Goal: Task Accomplishment & Management: Complete application form

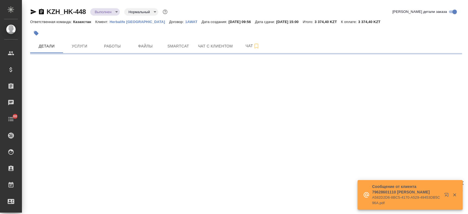
select select "RU"
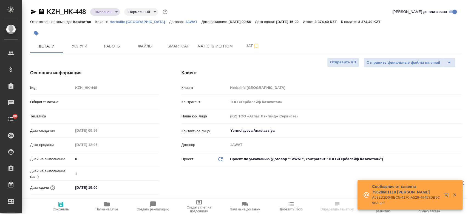
type textarea "x"
click at [125, 23] on p "Herbalife [GEOGRAPHIC_DATA]" at bounding box center [139, 22] width 59 height 4
type textarea "x"
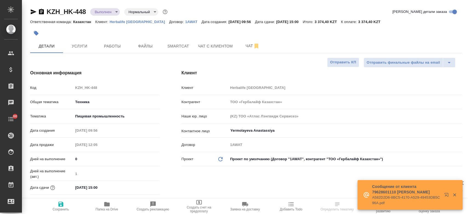
type textarea "x"
type input "Matveeva Anastasia"
type input "Юридический"
type input "[PERSON_NAME]"
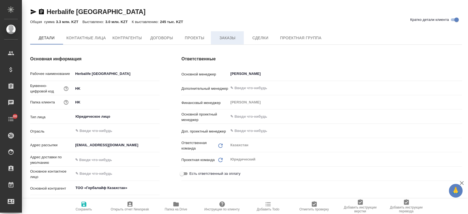
type textarea "x"
type input "(KZ) ТОО «Атлас Лэнгвидж Сервисез»"
type textarea "x"
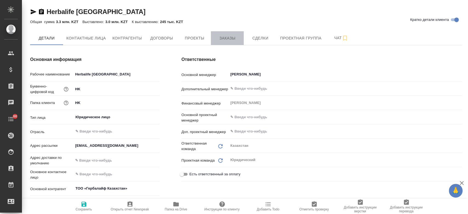
click at [227, 39] on span "Заказы" at bounding box center [227, 38] width 26 height 7
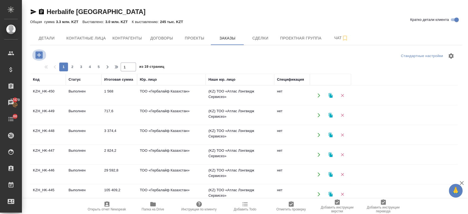
click at [39, 55] on icon "button" at bounding box center [39, 55] width 10 height 10
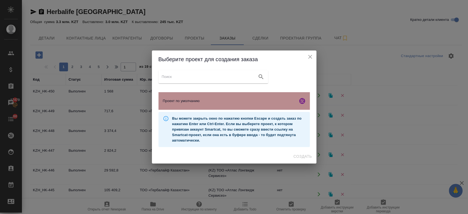
click at [171, 106] on div "Проект по умолчанию" at bounding box center [233, 101] width 151 height 18
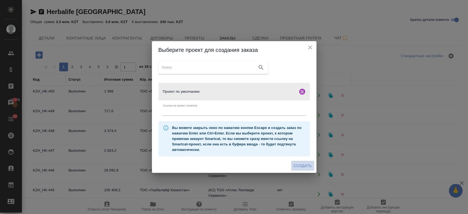
click at [298, 168] on span "Создать" at bounding box center [302, 165] width 18 height 7
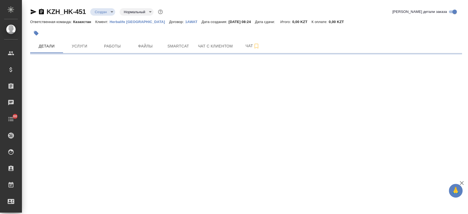
select select "RU"
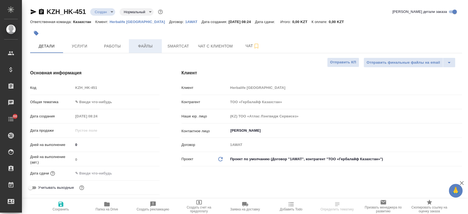
type textarea "x"
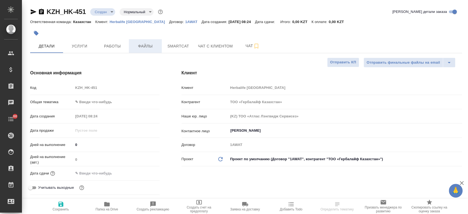
type textarea "x"
click at [145, 44] on span "Файлы" at bounding box center [145, 46] width 26 height 7
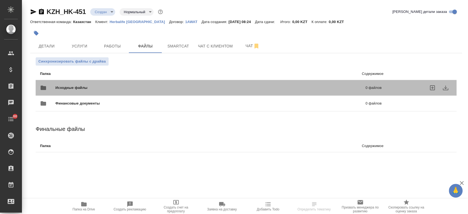
click at [104, 87] on span "Исходные файлы" at bounding box center [140, 87] width 171 height 5
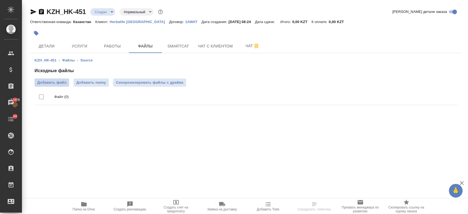
click at [60, 82] on span "Добавить файл" at bounding box center [51, 82] width 29 height 5
click at [0, 0] on input "Добавить файл" at bounding box center [0, 0] width 0 height 0
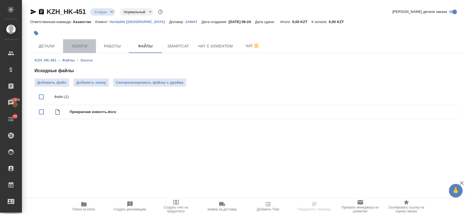
click at [88, 44] on span "Услуги" at bounding box center [79, 46] width 26 height 7
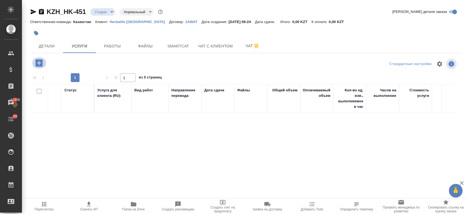
click at [38, 66] on icon "button" at bounding box center [38, 62] width 7 height 7
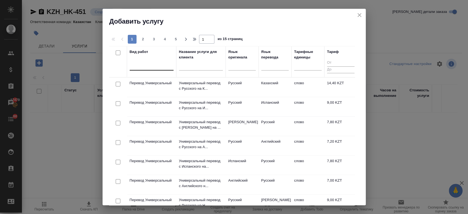
click at [150, 67] on div at bounding box center [152, 65] width 44 height 8
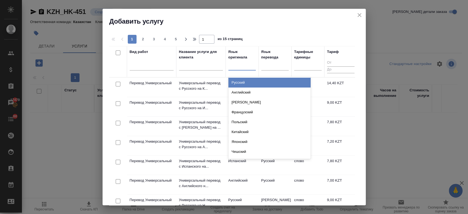
click at [241, 68] on div at bounding box center [241, 65] width 27 height 8
type input "РУС"
click at [240, 82] on div "Русский" at bounding box center [269, 83] width 82 height 10
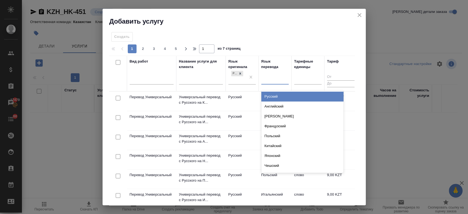
click at [279, 80] on div at bounding box center [274, 79] width 27 height 8
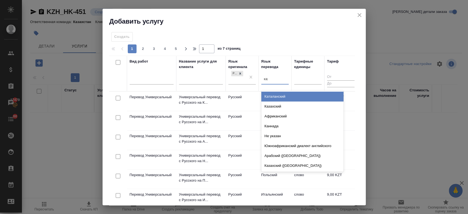
type input "каза"
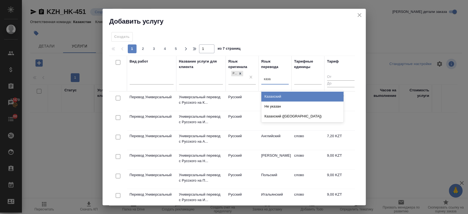
click at [273, 96] on div "Казахский" at bounding box center [302, 97] width 82 height 10
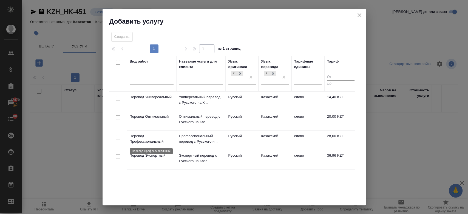
click at [154, 139] on p "Перевод Профессиональный" at bounding box center [152, 138] width 44 height 11
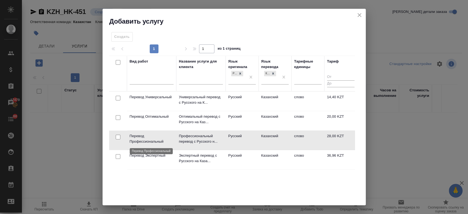
click at [154, 139] on p "Перевод Профессиональный" at bounding box center [152, 138] width 44 height 11
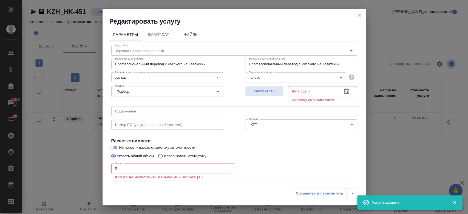
scroll to position [30, 0]
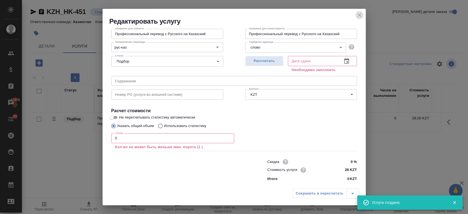
click at [360, 12] on icon "close" at bounding box center [359, 15] width 7 height 7
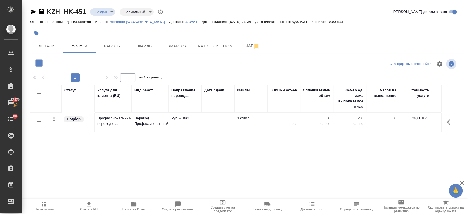
click at [38, 118] on input "checkbox" at bounding box center [39, 119] width 5 height 5
checkbox input "true"
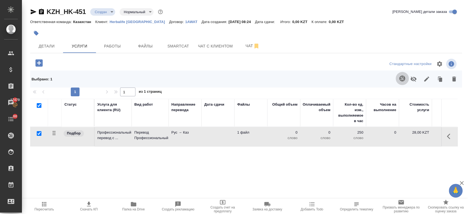
click at [399, 80] on icon "button" at bounding box center [402, 78] width 7 height 7
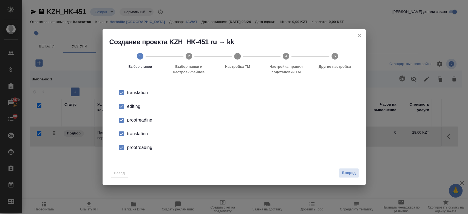
click at [132, 106] on div "editing" at bounding box center [239, 106] width 225 height 7
click at [132, 119] on div "proofreading" at bounding box center [239, 120] width 225 height 7
drag, startPoint x: 132, startPoint y: 133, endPoint x: 133, endPoint y: 148, distance: 14.6
click at [133, 148] on ul "translation editing proofreading translation proofreading" at bounding box center [234, 120] width 246 height 69
click at [133, 148] on div "proofreading" at bounding box center [239, 147] width 225 height 7
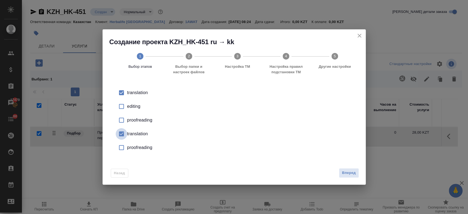
click at [120, 135] on input "checkbox" at bounding box center [122, 134] width 12 height 12
click at [349, 174] on span "Вперед" at bounding box center [349, 173] width 14 height 6
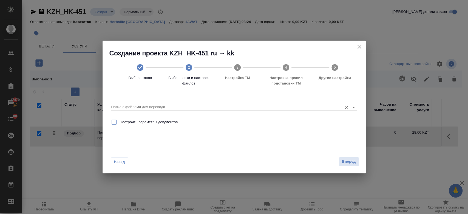
click at [351, 106] on icon "Open" at bounding box center [353, 107] width 7 height 7
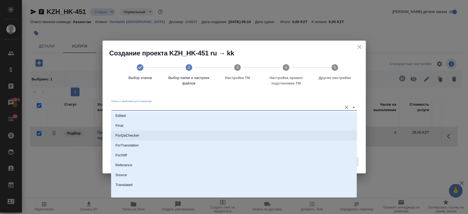
scroll to position [42, 0]
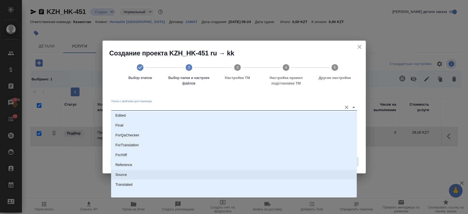
click at [162, 170] on li "Source" at bounding box center [234, 175] width 246 height 10
type input "Source"
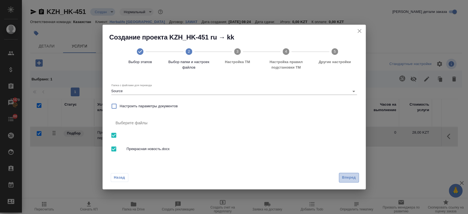
click at [353, 179] on span "Вперед" at bounding box center [349, 177] width 14 height 6
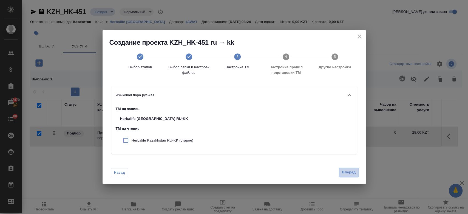
click at [350, 175] on button "Вперед" at bounding box center [349, 172] width 20 height 10
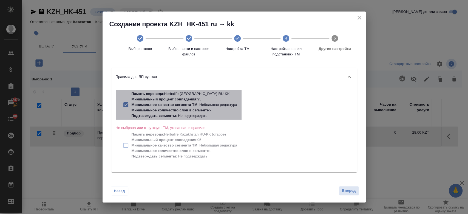
click at [224, 99] on p "Минимальный процент совпадения : 95" at bounding box center [185, 98] width 106 height 5
checkbox input "false"
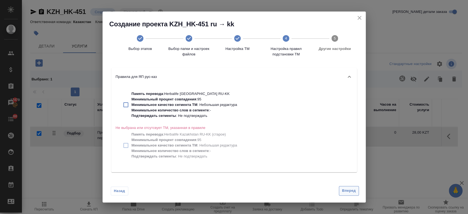
click at [351, 192] on span "Вперед" at bounding box center [349, 190] width 14 height 6
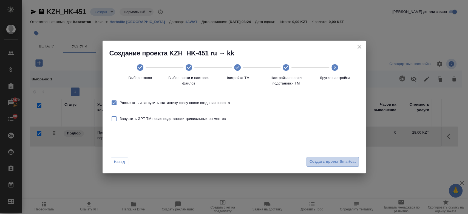
click at [330, 162] on span "Создать проект Smartcat" at bounding box center [332, 161] width 46 height 6
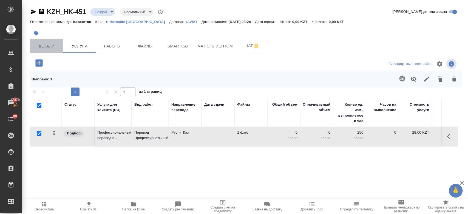
click at [57, 45] on span "Детали" at bounding box center [46, 46] width 26 height 7
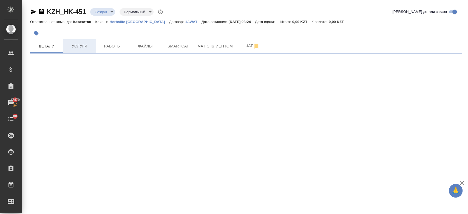
select select "RU"
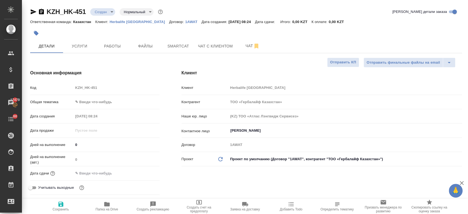
type textarea "x"
click at [170, 47] on span "Smartcat" at bounding box center [178, 46] width 26 height 7
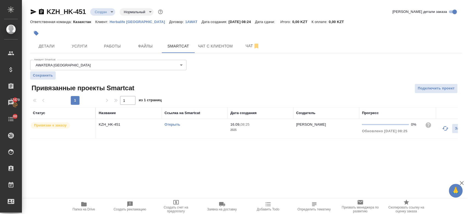
click at [176, 124] on link "Открыть" at bounding box center [172, 124] width 16 height 4
click at [86, 51] on button "Услуги" at bounding box center [79, 46] width 33 height 14
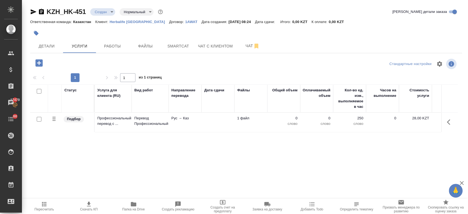
click at [226, 117] on td at bounding box center [217, 122] width 33 height 19
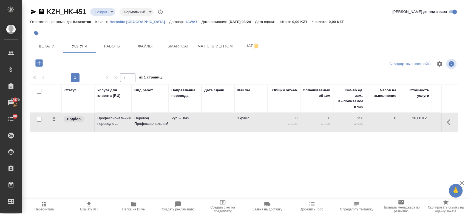
click at [226, 117] on td at bounding box center [217, 122] width 33 height 19
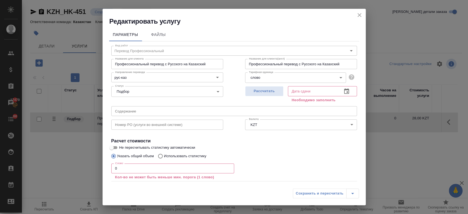
scroll to position [30, 0]
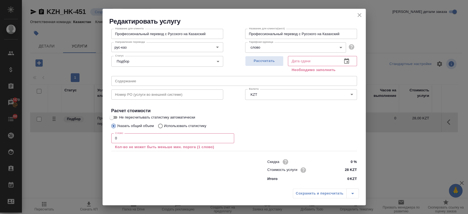
click at [184, 126] on p "Использовать статистику" at bounding box center [185, 125] width 42 height 5
click at [164, 126] on input "Использовать статистику" at bounding box center [159, 126] width 9 height 10
radio input "true"
radio input "false"
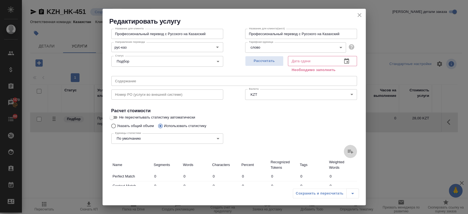
click at [347, 153] on icon at bounding box center [350, 151] width 7 height 7
click at [0, 0] on input "file" at bounding box center [0, 0] width 0 height 0
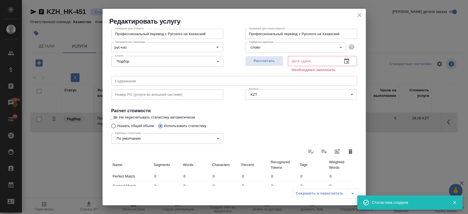
type input "3"
type input "29"
type input "223"
type input "3"
type input "29"
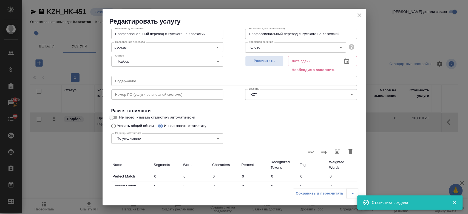
type input "223"
type input "3"
type input "29"
type input "223"
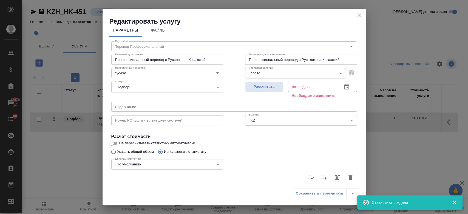
scroll to position [0, 0]
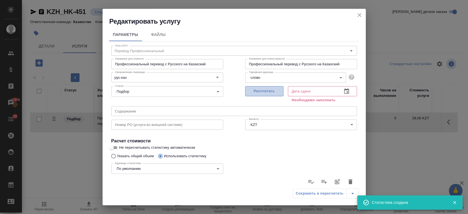
click at [266, 92] on span "Рассчитать" at bounding box center [264, 91] width 32 height 6
type input "[DATE] 08:26"
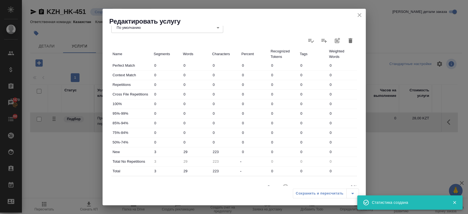
scroll to position [159, 0]
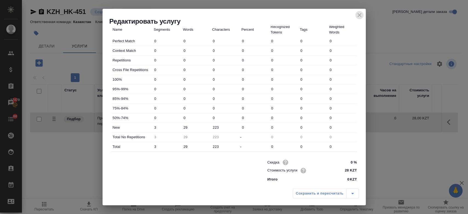
click at [361, 16] on icon "close" at bounding box center [359, 15] width 7 height 7
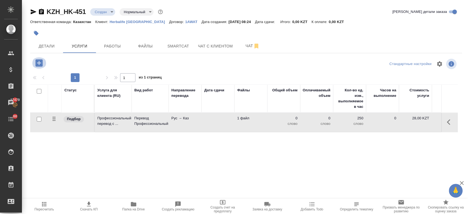
click at [38, 62] on icon "button" at bounding box center [38, 62] width 7 height 7
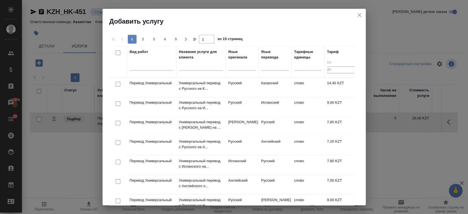
click at [176, 80] on td "Универсальный перевод с Русского на К..." at bounding box center [200, 87] width 49 height 19
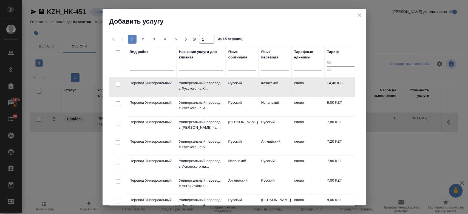
click at [176, 80] on td "Универсальный перевод с Русского на К..." at bounding box center [200, 87] width 49 height 19
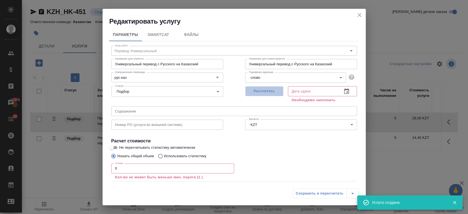
drag, startPoint x: 272, startPoint y: 90, endPoint x: 290, endPoint y: 144, distance: 56.2
click at [290, 144] on div "Вид работ Перевод Универсальный Вид работ Название для клиента Универсальный пе…" at bounding box center [234, 127] width 250 height 172
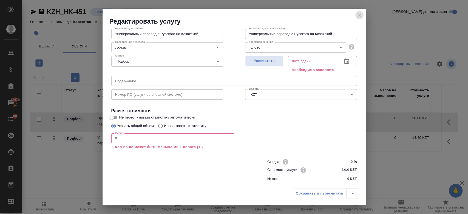
click at [359, 16] on icon "close" at bounding box center [359, 15] width 7 height 7
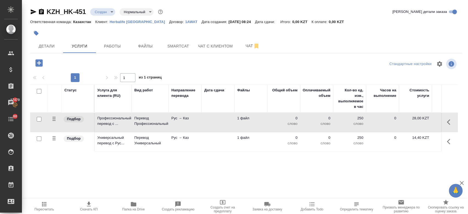
click at [352, 149] on td "250 слово" at bounding box center [349, 141] width 33 height 19
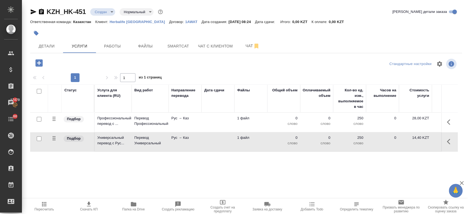
click at [352, 149] on td "250 слово" at bounding box center [349, 141] width 33 height 19
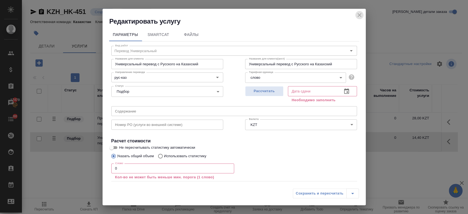
click at [357, 17] on icon "close" at bounding box center [359, 15] width 7 height 7
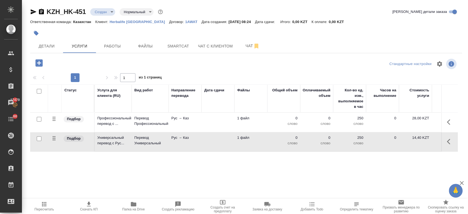
click at [243, 122] on td "1 файл" at bounding box center [250, 122] width 33 height 19
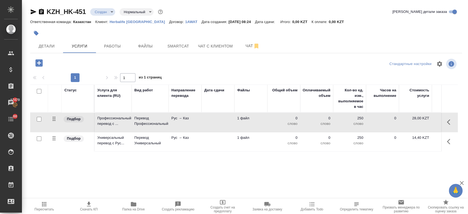
click at [243, 122] on td "1 файл" at bounding box center [250, 122] width 33 height 19
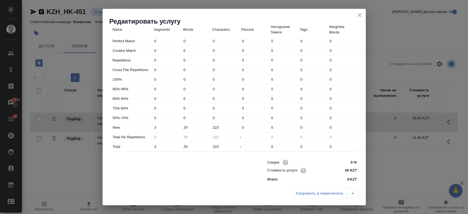
scroll to position [0, 0]
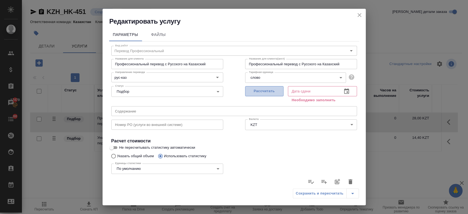
click at [263, 88] on span "Рассчитать" at bounding box center [264, 91] width 32 height 6
type input "[DATE] 08:27"
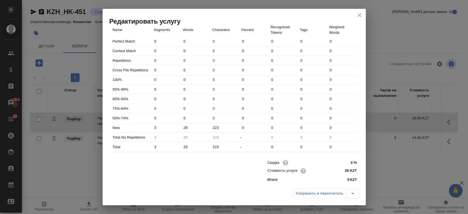
scroll to position [159, 0]
click at [360, 15] on icon "close" at bounding box center [359, 15] width 7 height 7
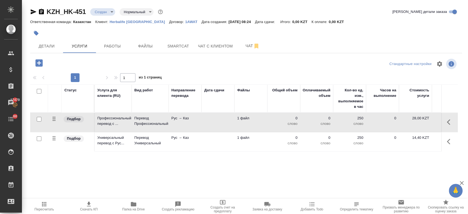
click at [354, 144] on p "слово" at bounding box center [349, 142] width 27 height 5
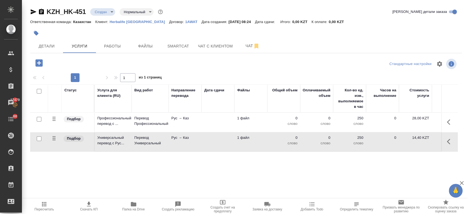
click at [354, 144] on p "слово" at bounding box center [349, 142] width 27 height 5
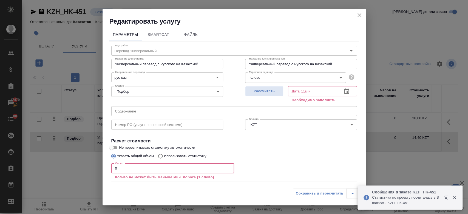
click at [146, 164] on input "0" at bounding box center [172, 168] width 123 height 10
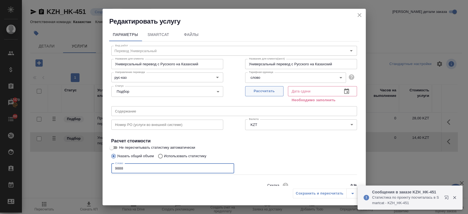
type input "9888"
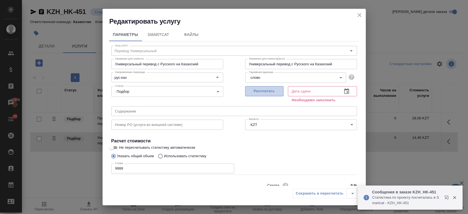
click at [263, 90] on span "Рассчитать" at bounding box center [264, 91] width 32 height 6
type input "[DATE] 17:33"
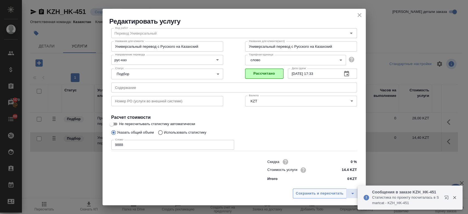
click at [306, 196] on span "Сохранить и пересчитать" at bounding box center [320, 193] width 48 height 6
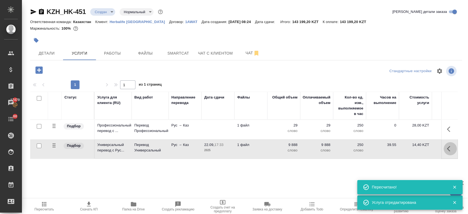
click at [451, 147] on icon "button" at bounding box center [450, 148] width 7 height 7
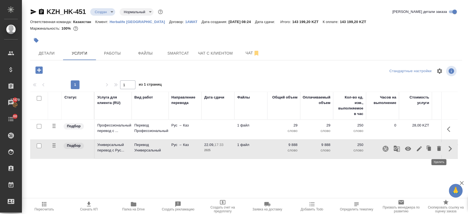
click at [437, 148] on icon "button" at bounding box center [439, 148] width 4 height 5
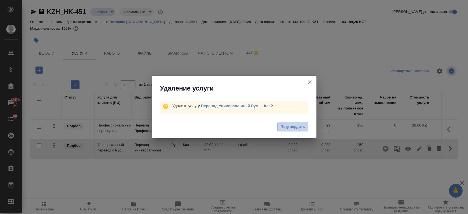
click at [290, 126] on span "Подтвердить" at bounding box center [292, 127] width 24 height 6
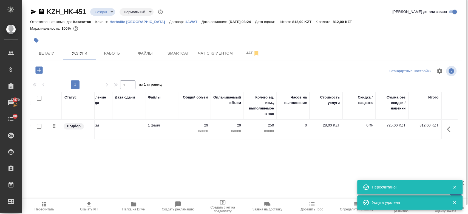
scroll to position [0, 0]
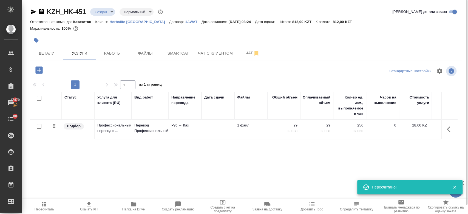
click at [52, 60] on div "KZH_HK-451 Создан new Нормальный normal Кратко детали заказа Ответственная кома…" at bounding box center [246, 111] width 438 height 223
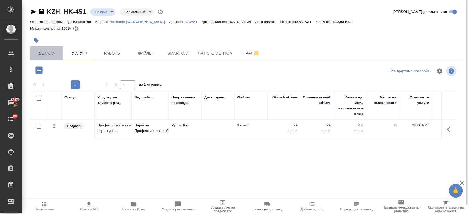
click at [46, 55] on span "Детали" at bounding box center [46, 53] width 26 height 7
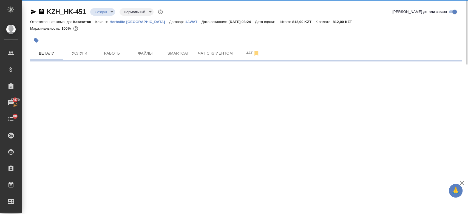
select select "RU"
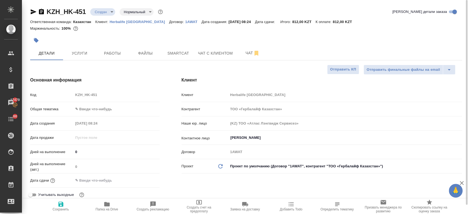
type textarea "x"
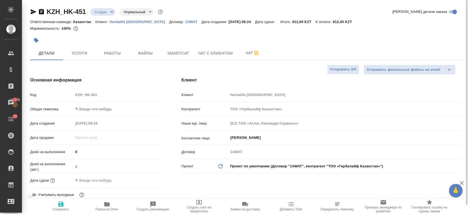
type textarea "x"
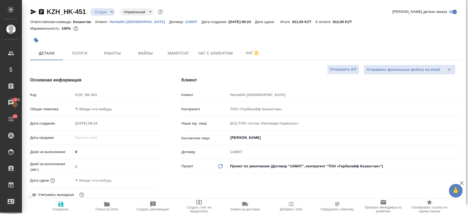
type textarea "x"
click at [81, 54] on span "Услуги" at bounding box center [79, 53] width 26 height 7
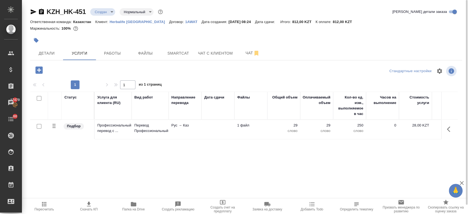
click at [91, 128] on div "Подбор" at bounding box center [77, 125] width 28 height 7
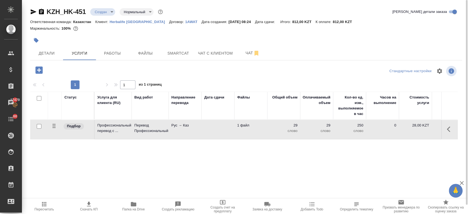
click at [91, 128] on div "Подбор" at bounding box center [77, 125] width 28 height 7
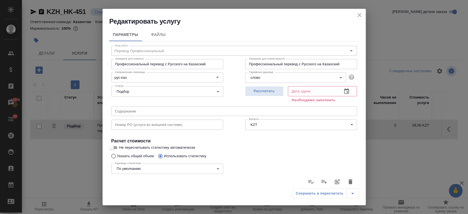
click at [348, 180] on icon "button" at bounding box center [350, 181] width 4 height 5
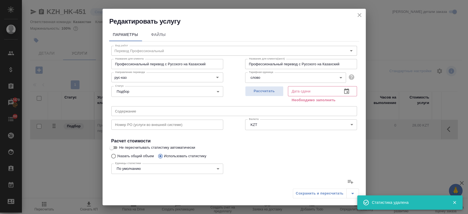
type input "0"
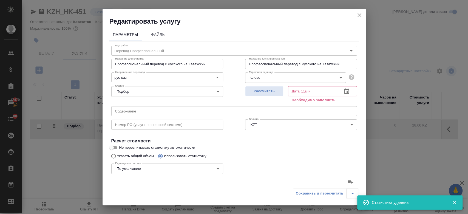
type input "0"
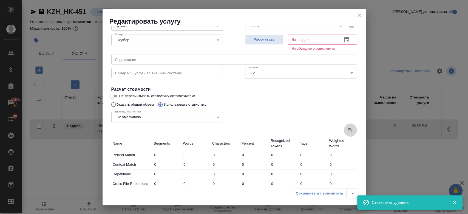
click at [347, 128] on icon at bounding box center [350, 130] width 7 height 7
click at [0, 0] on input "file" at bounding box center [0, 0] width 0 height 0
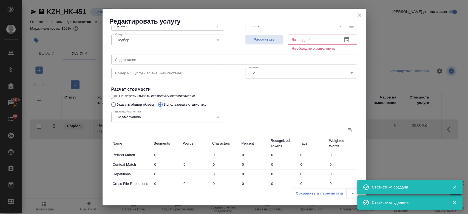
type input "1"
type input "9"
type input "1"
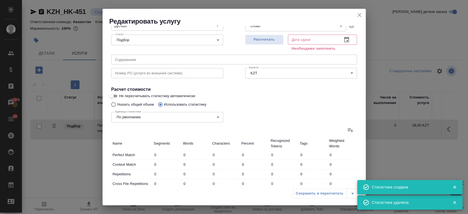
type input "1"
type input "7"
type input "39"
type input "309"
type input "9"
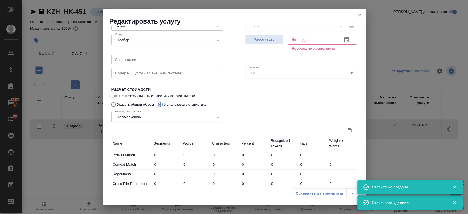
type input "41"
type input "319"
type input "9"
type input "41"
type input "319"
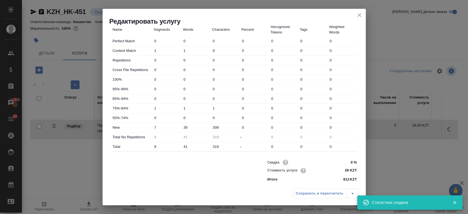
scroll to position [0, 0]
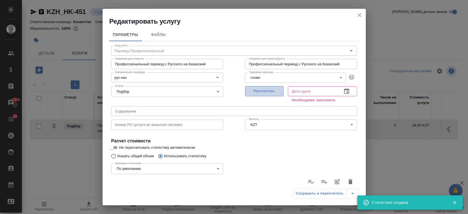
click at [263, 94] on button "Рассчитать" at bounding box center [264, 91] width 38 height 10
type input "[DATE] 10:07"
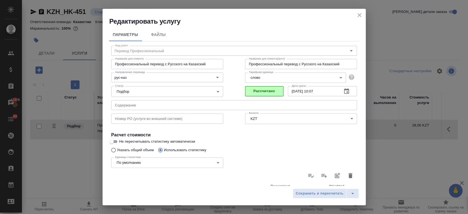
scroll to position [159, 0]
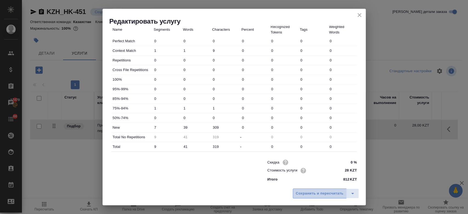
click at [324, 192] on span "Сохранить и пересчитать" at bounding box center [320, 193] width 48 height 6
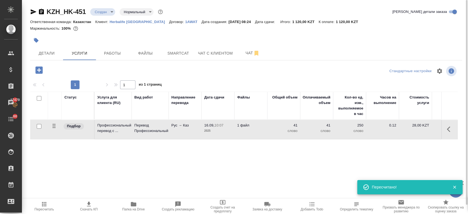
click at [240, 38] on div at bounding box center [174, 40] width 288 height 12
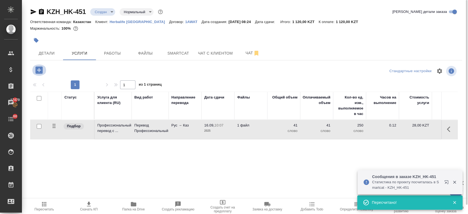
click at [40, 72] on icon "button" at bounding box center [38, 69] width 7 height 7
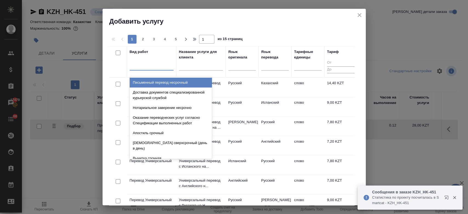
click at [151, 69] on div at bounding box center [152, 65] width 44 height 10
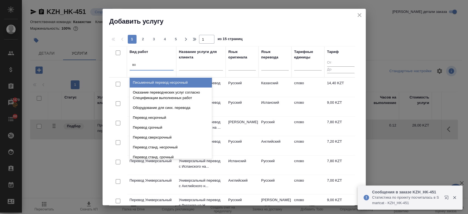
type input "в"
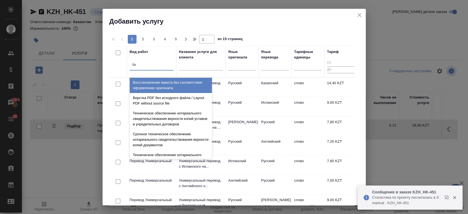
type input "без"
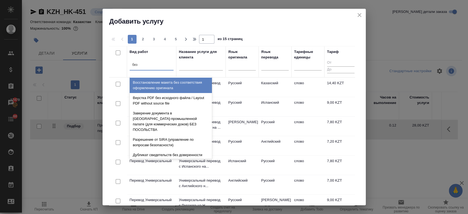
click at [162, 87] on div "Восстановление макета без соответствия оформлению оригинала" at bounding box center [171, 85] width 82 height 15
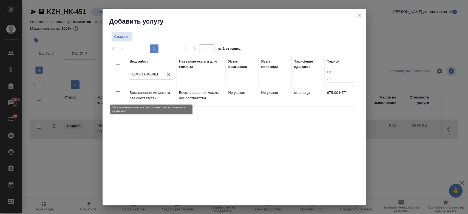
click at [159, 97] on p "Восстановление макета без соответстви..." at bounding box center [152, 95] width 44 height 11
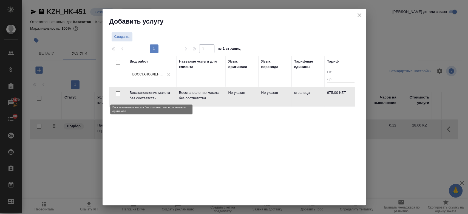
click at [159, 97] on p "Восстановление макета без соответстви..." at bounding box center [152, 95] width 44 height 11
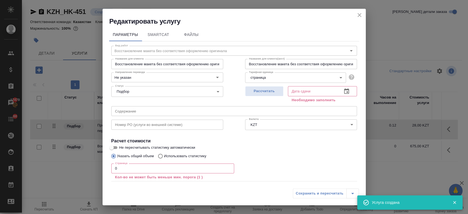
scroll to position [30, 0]
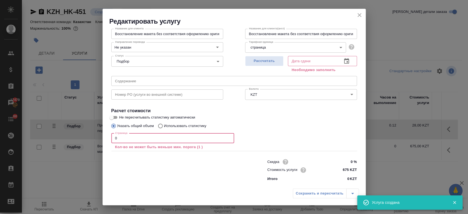
click at [147, 142] on input "0" at bounding box center [172, 138] width 123 height 10
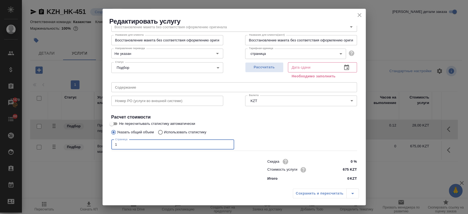
scroll to position [24, 0]
type input "1"
click at [261, 64] on span "Рассчитать" at bounding box center [264, 67] width 32 height 6
type input "[DATE] 10:03"
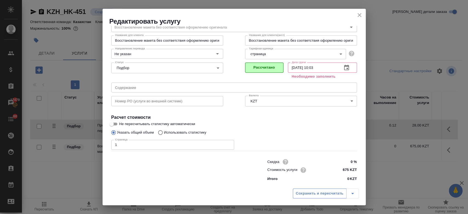
scroll to position [18, 0]
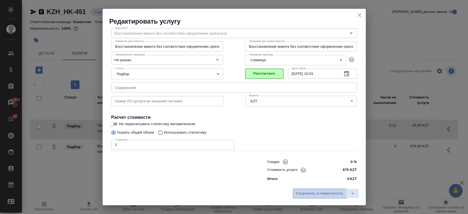
click at [324, 194] on span "Сохранить и пересчитать" at bounding box center [320, 193] width 48 height 6
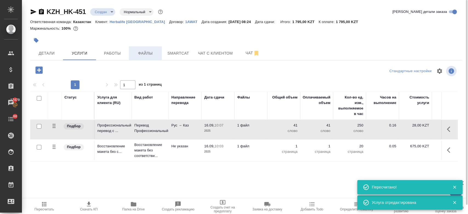
click at [151, 55] on span "Файлы" at bounding box center [145, 53] width 26 height 7
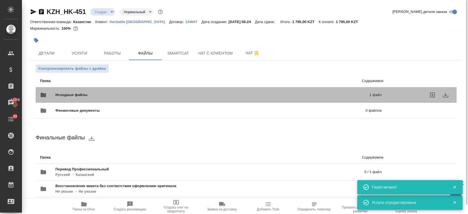
click at [150, 97] on span "Исходные файлы" at bounding box center [141, 94] width 173 height 5
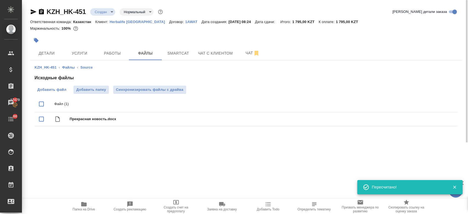
click at [52, 91] on span "Добавить файл" at bounding box center [51, 89] width 29 height 5
click at [0, 0] on input "Добавить файл" at bounding box center [0, 0] width 0 height 0
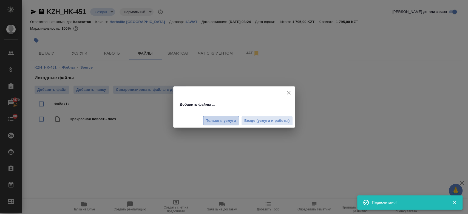
click at [216, 121] on span "Только в услуги" at bounding box center [221, 121] width 30 height 6
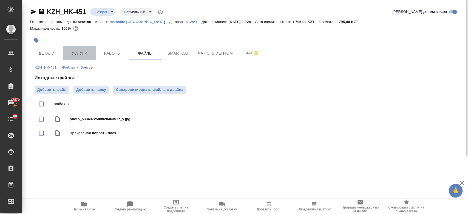
click at [75, 49] on button "Услуги" at bounding box center [79, 53] width 33 height 14
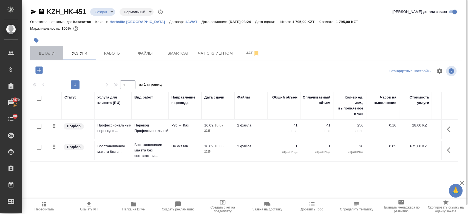
click at [50, 54] on span "Детали" at bounding box center [46, 53] width 26 height 7
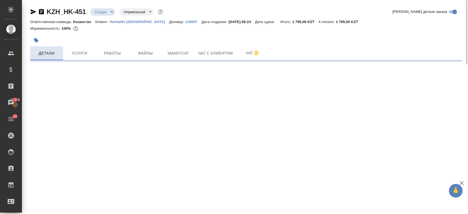
select select "RU"
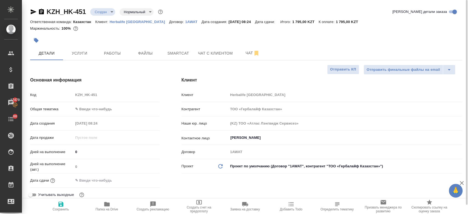
type textarea "x"
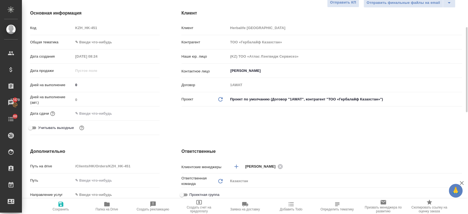
scroll to position [68, 0]
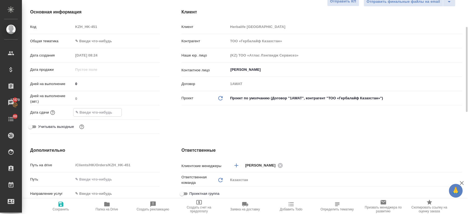
click at [101, 111] on input "text" at bounding box center [97, 112] width 48 height 8
click at [145, 113] on icon "button" at bounding box center [143, 112] width 7 height 7
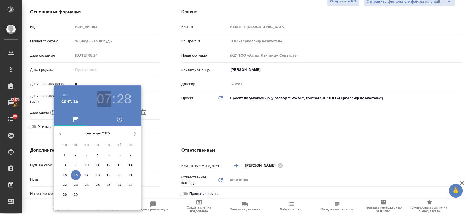
click at [106, 102] on h3 "07" at bounding box center [104, 98] width 15 height 15
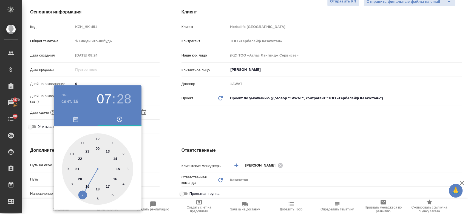
click at [107, 150] on div at bounding box center [97, 168] width 71 height 71
type input "[DATE] 13:28"
type textarea "x"
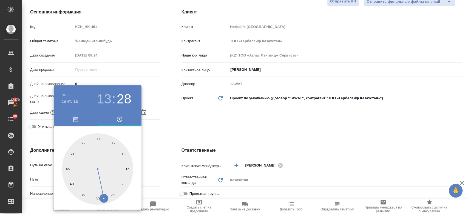
click at [98, 137] on div at bounding box center [97, 168] width 71 height 71
type input "[DATE] 13:00"
type textarea "x"
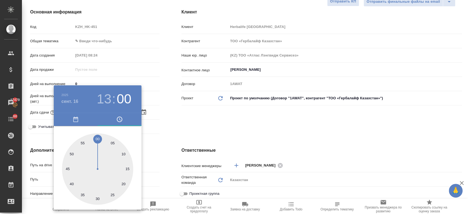
click at [194, 111] on div at bounding box center [234, 107] width 468 height 214
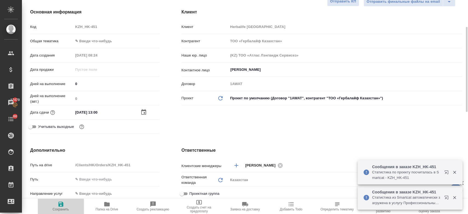
click at [61, 210] on span "Сохранить" at bounding box center [61, 209] width 16 height 4
type textarea "x"
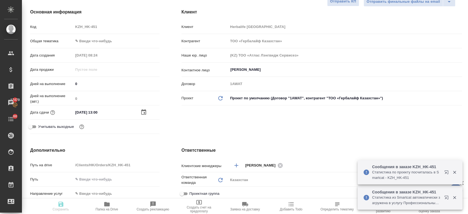
type textarea "x"
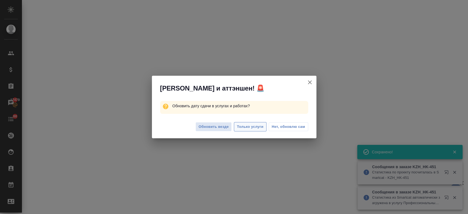
select select "RU"
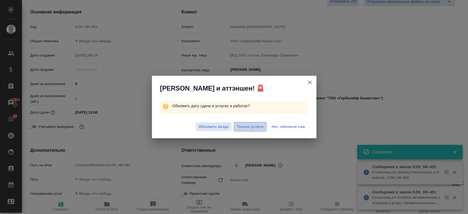
click at [251, 124] on span "Только услуги" at bounding box center [250, 127] width 27 height 6
type textarea "x"
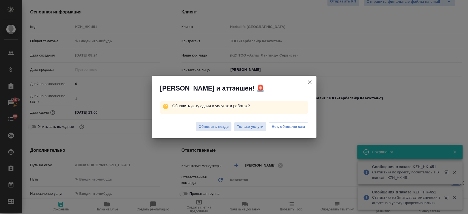
type textarea "x"
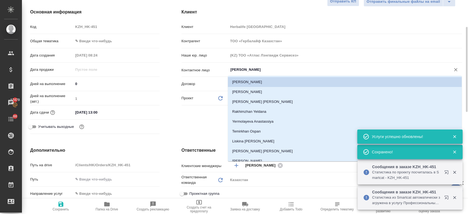
click at [247, 68] on input "[PERSON_NAME]" at bounding box center [336, 69] width 212 height 7
type textarea "x"
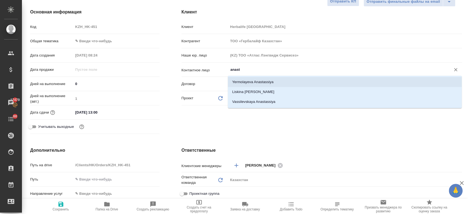
click at [250, 82] on li "Yermolayeva Anastassiya" at bounding box center [345, 82] width 234 height 10
type input "Yermolayeva Anastassiya"
type textarea "x"
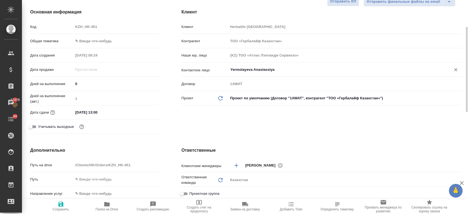
type input "Yermolayeva Anastassiya"
click at [61, 208] on span "Сохранить" at bounding box center [61, 209] width 16 height 4
type textarea "x"
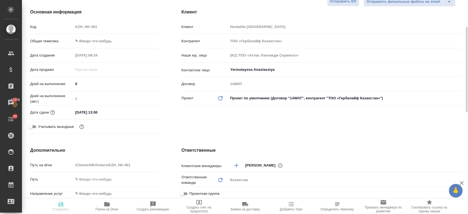
type textarea "x"
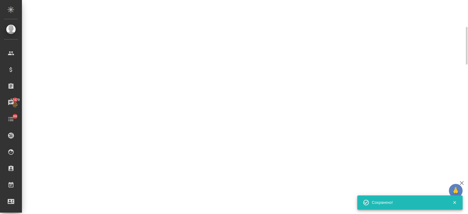
select select "RU"
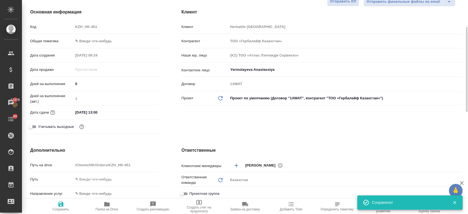
type textarea "x"
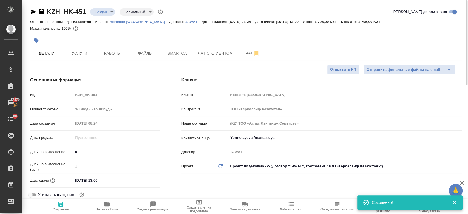
click at [97, 36] on div at bounding box center [174, 40] width 288 height 12
click at [81, 53] on span "Услуги" at bounding box center [79, 53] width 26 height 7
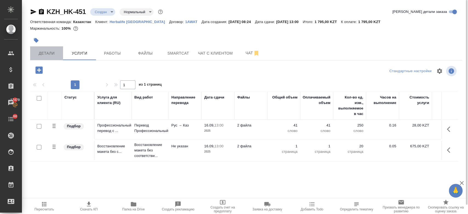
click at [55, 54] on span "Детали" at bounding box center [46, 53] width 26 height 7
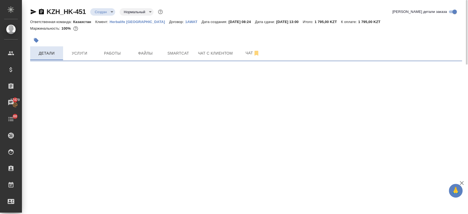
select select "RU"
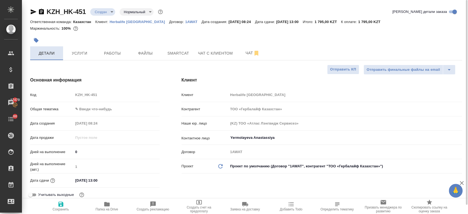
type textarea "x"
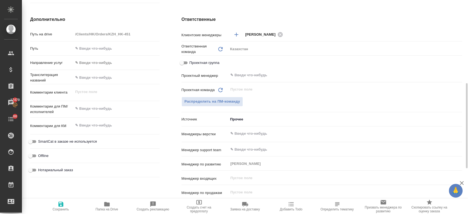
scroll to position [202, 0]
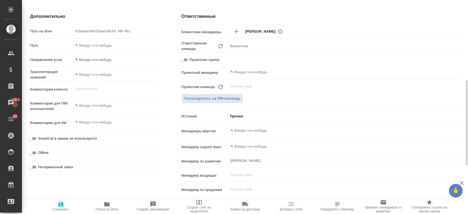
type textarea "x"
click at [93, 110] on textarea at bounding box center [115, 105] width 85 height 9
type textarea "g"
type textarea "x"
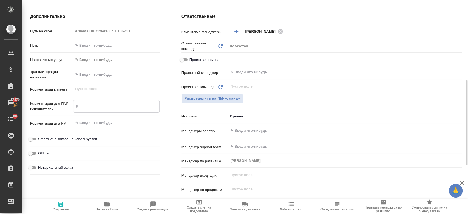
type textarea "x"
type textarea "gt"
type textarea "x"
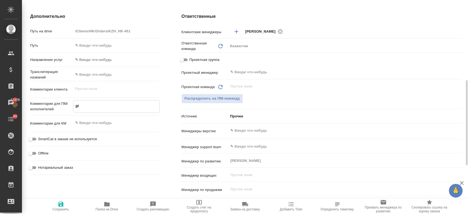
type textarea "gth"
type textarea "x"
type textarea "gtht"
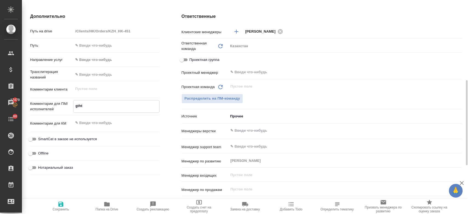
type textarea "x"
type textarea "gthtd"
type textarea "x"
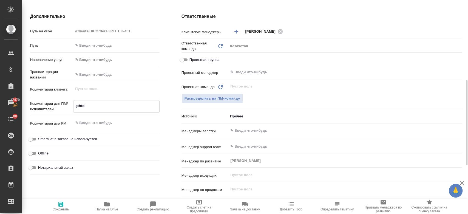
type textarea "x"
type textarea "gthtdj"
type textarea "x"
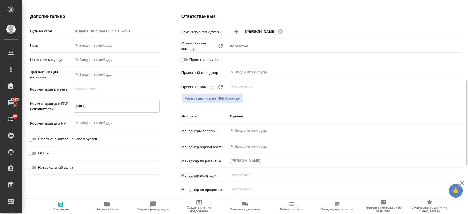
type textarea "x"
type textarea "gthtdjl"
type textarea "x"
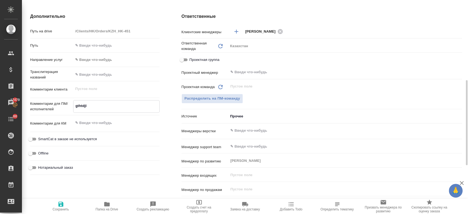
type textarea "gthtdjlb"
type textarea "x"
type textarea "gthtdjlbv"
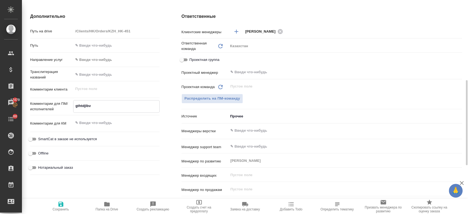
type textarea "x"
type textarea "gthtdjlbv"
type textarea "x"
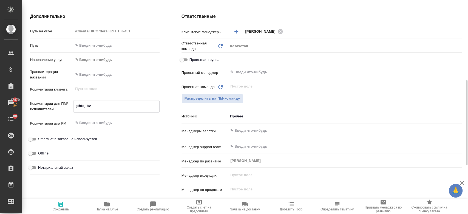
type textarea "x"
type textarea "gthtdjlbv h"
type textarea "x"
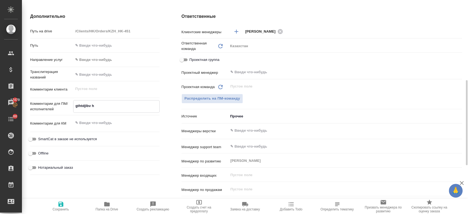
type textarea "x"
type textarea "gthtdjlbv he"
type textarea "x"
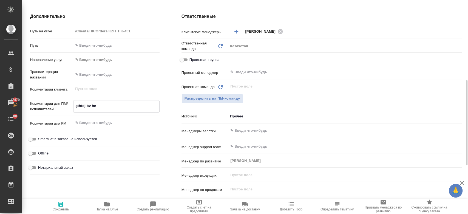
type textarea "gthtdjlbv hec"
type textarea "x"
type textarea "gthtdjlbv hec-"
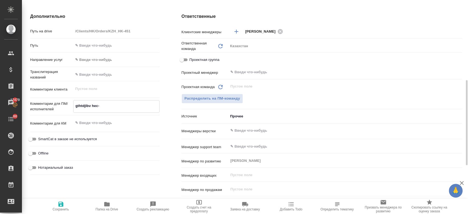
type textarea "x"
type textarea "gthtdjlbv hec-r"
type textarea "x"
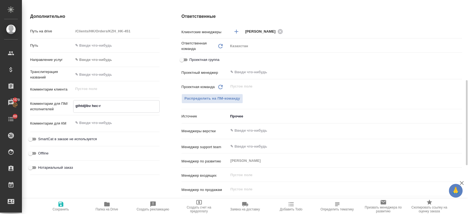
type textarea "x"
type textarea "gthtdjlbv hec-rf"
type textarea "x"
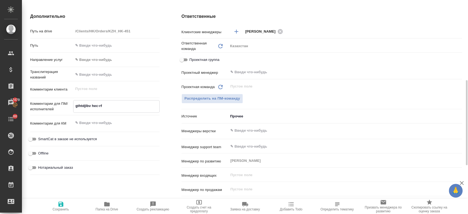
type textarea "x"
type textarea "gthtdjlbv hec-rfp"
type textarea "x"
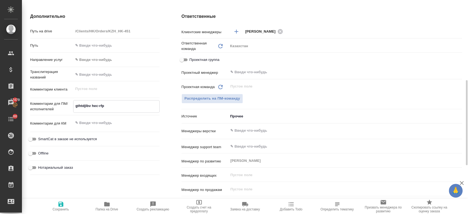
type textarea "gthtdjlbv hec-rfp"
type textarea "x"
click at [109, 103] on textarea "gthtdjlbv h" at bounding box center [115, 105] width 85 height 9
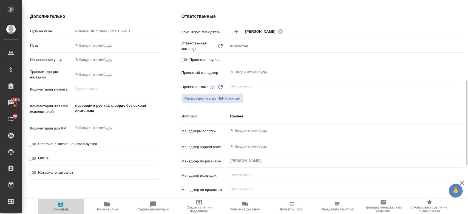
click at [60, 206] on icon "button" at bounding box center [61, 204] width 7 height 7
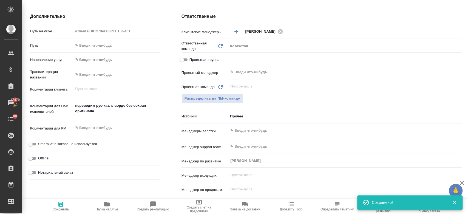
scroll to position [0, 0]
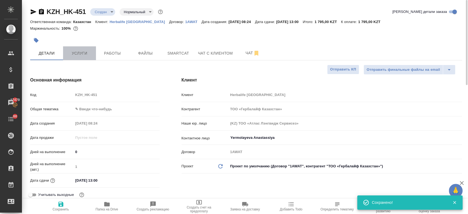
click at [73, 58] on button "Услуги" at bounding box center [79, 53] width 33 height 14
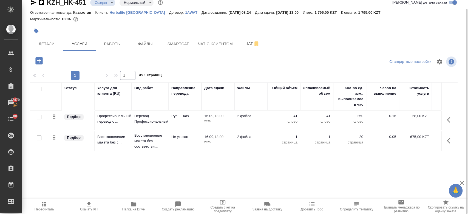
scroll to position [0, 0]
click at [87, 202] on icon "button" at bounding box center [88, 204] width 7 height 7
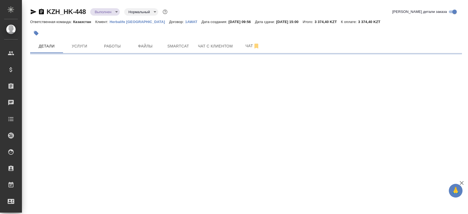
select select "RU"
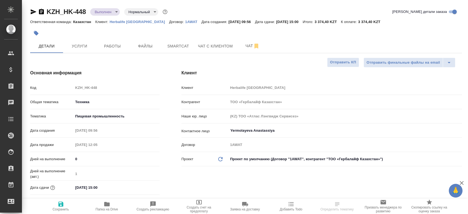
type textarea "x"
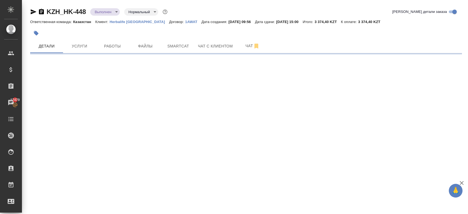
select select "RU"
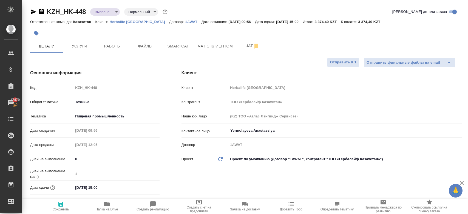
type textarea "x"
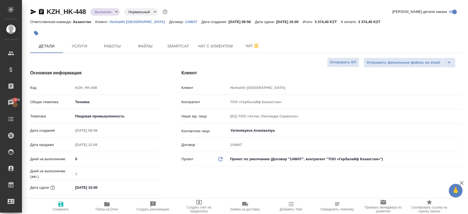
type textarea "x"
click at [83, 47] on span "Услуги" at bounding box center [79, 46] width 26 height 7
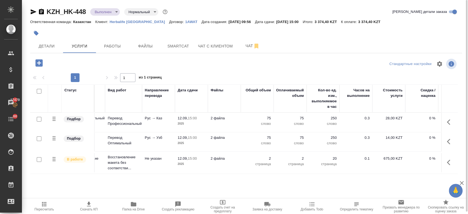
scroll to position [0, 27]
